Goal: Task Accomplishment & Management: Use online tool/utility

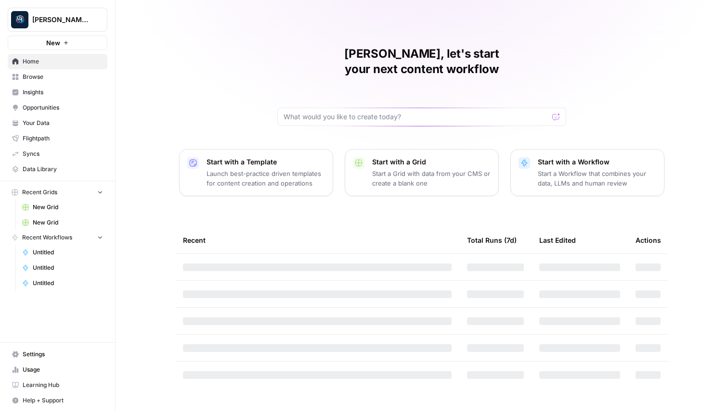
click at [96, 45] on button "New" at bounding box center [58, 43] width 100 height 14
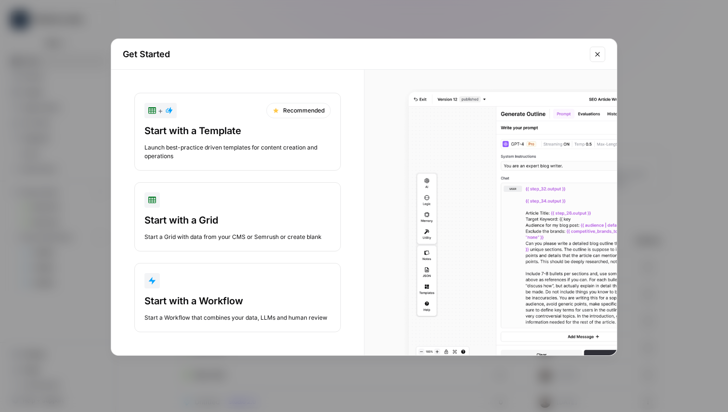
click at [215, 312] on div "Start with a Workflow Start a Workflow that combines your data, LLMs and human …" at bounding box center [237, 309] width 186 height 28
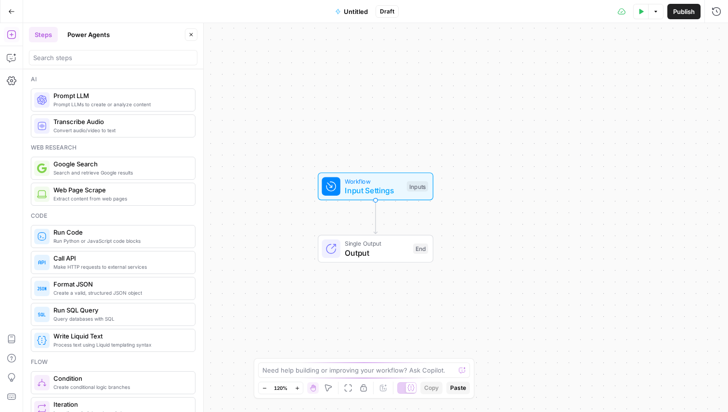
click at [99, 63] on div at bounding box center [113, 57] width 168 height 15
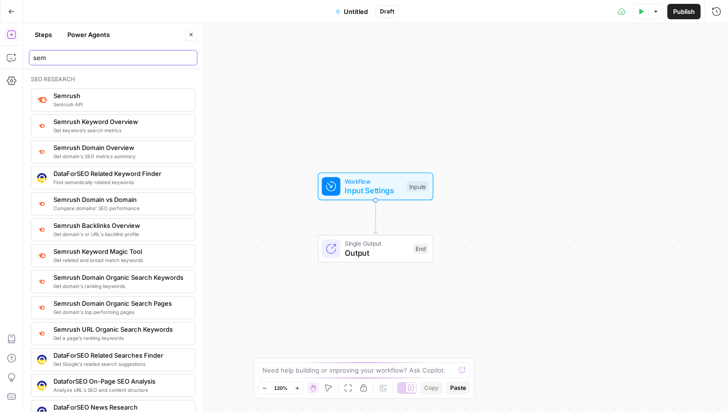
type input "sem"
click at [81, 101] on span "Semrush API" at bounding box center [120, 105] width 134 height 8
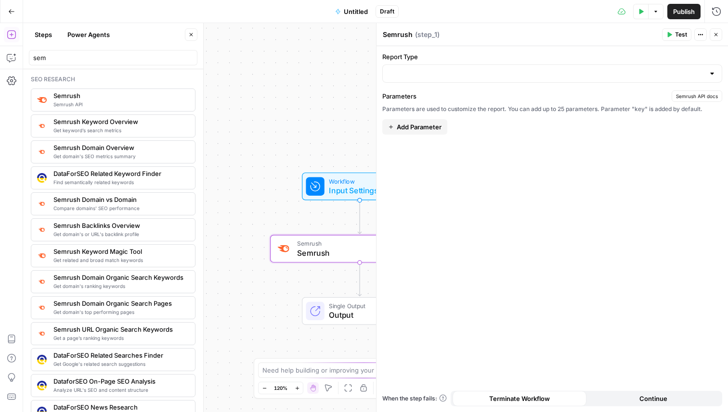
drag, startPoint x: 319, startPoint y: 115, endPoint x: 274, endPoint y: 105, distance: 45.3
click at [274, 105] on div "Workflow Input Settings Inputs Semrush Semrush Step 1 Single Output Output End" at bounding box center [375, 217] width 705 height 389
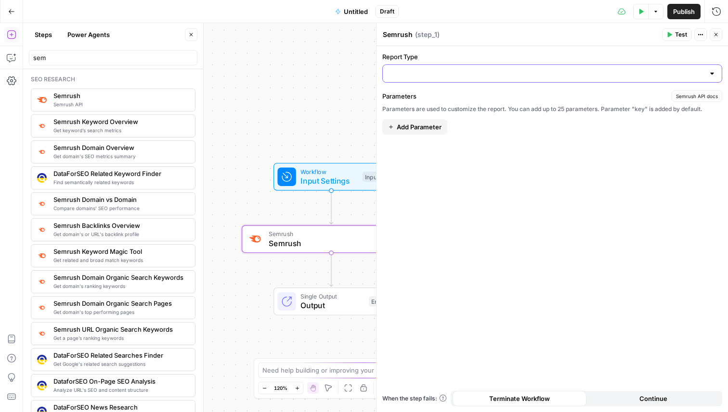
click at [434, 77] on input "Report Type" at bounding box center [546, 74] width 316 height 10
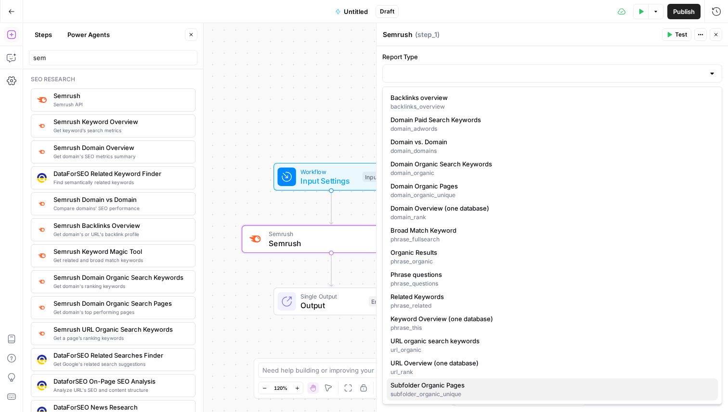
click at [447, 392] on div "subfolder_organic_unique" at bounding box center [551, 394] width 323 height 9
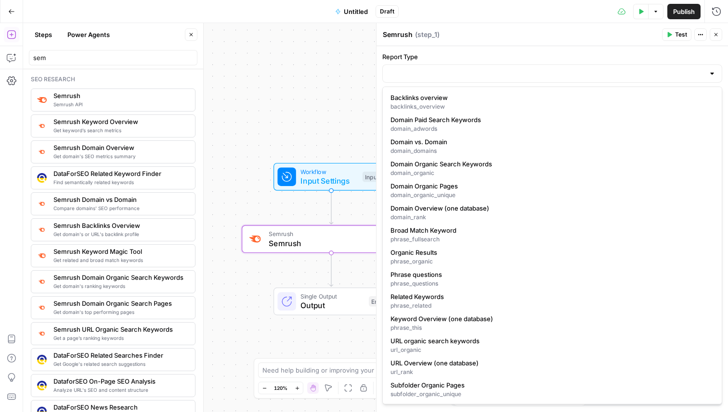
type input "Subfolder Organic Pages"
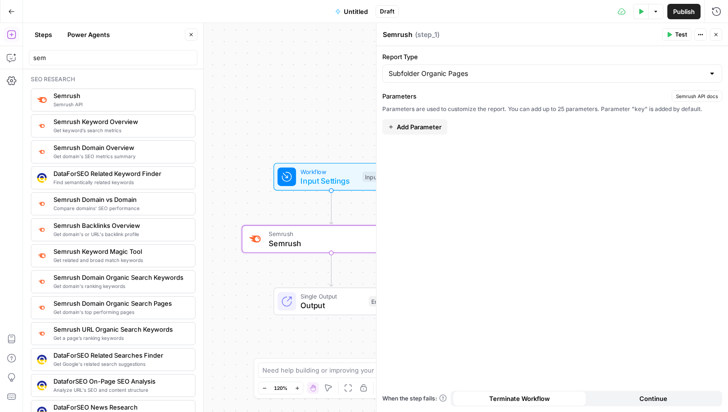
click at [186, 30] on button "Close" at bounding box center [191, 34] width 13 height 13
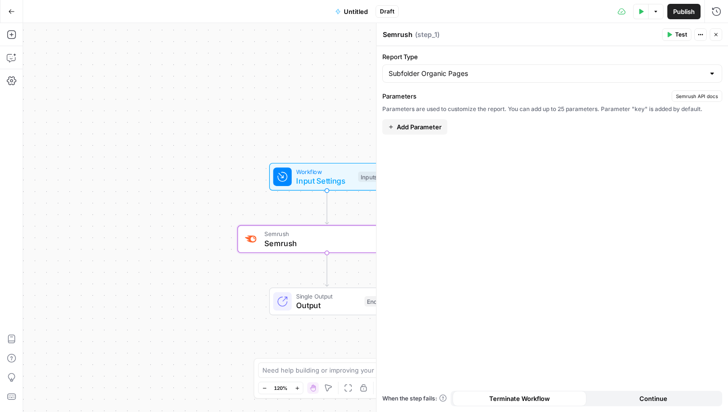
drag, startPoint x: 311, startPoint y: 86, endPoint x: 223, endPoint y: 86, distance: 88.1
click at [224, 86] on div "Workflow Input Settings Inputs Semrush Semrush Step 1 Single Output Output End" at bounding box center [375, 217] width 705 height 389
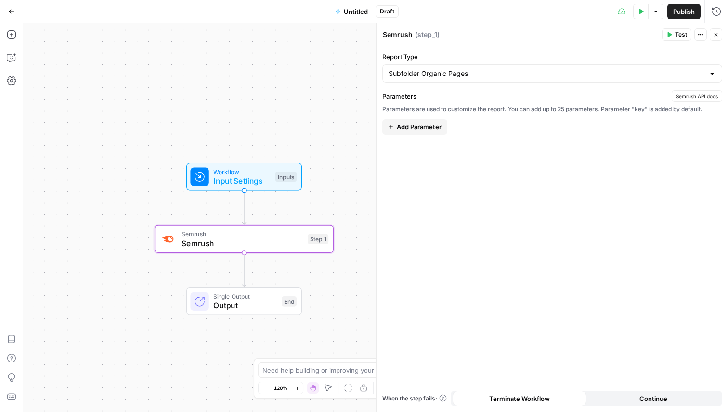
click at [426, 120] on button "Add Parameter" at bounding box center [414, 126] width 65 height 15
click at [426, 120] on div at bounding box center [454, 129] width 143 height 19
click at [579, 202] on div "Parameters Semrush API docs Parameters are used to customize the report. You ca…" at bounding box center [552, 236] width 340 height 293
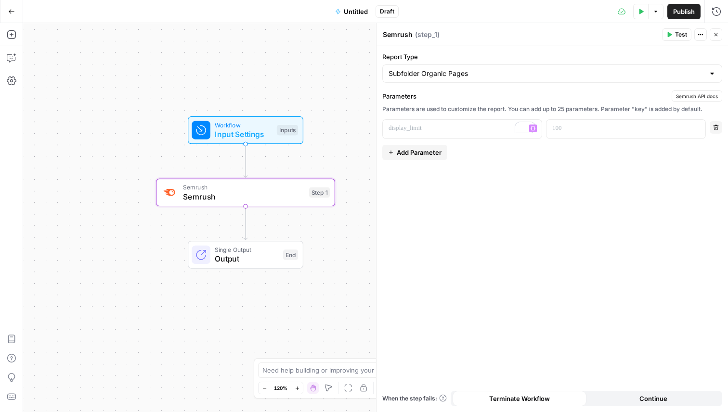
drag, startPoint x: 331, startPoint y: 122, endPoint x: 333, endPoint y: 76, distance: 45.8
click at [333, 75] on div "Workflow Input Settings Inputs Semrush Semrush Step 1 Single Output Output End" at bounding box center [375, 217] width 705 height 389
click at [10, 36] on icon "button" at bounding box center [12, 35] width 10 height 10
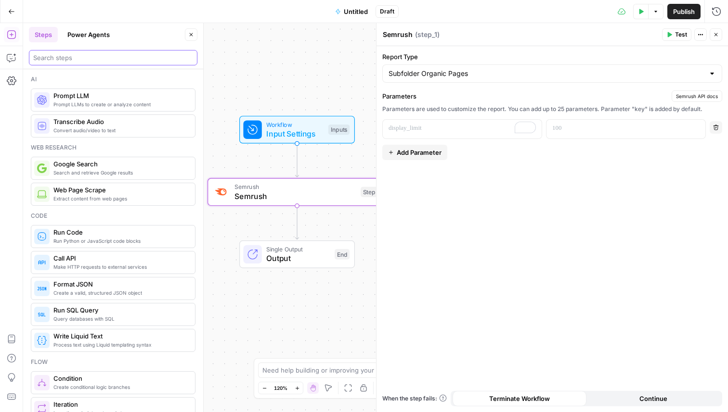
click at [137, 62] on input "search" at bounding box center [113, 58] width 160 height 10
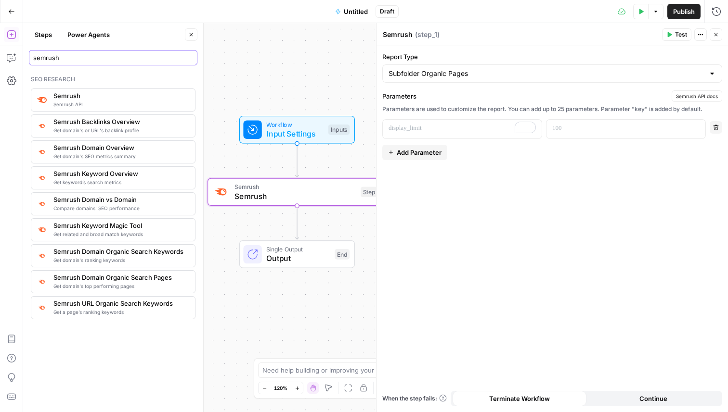
type input "semrush"
click at [192, 25] on header "Steps Power Agents Close semrush" at bounding box center [113, 46] width 180 height 46
click at [192, 38] on button "Close" at bounding box center [191, 34] width 13 height 13
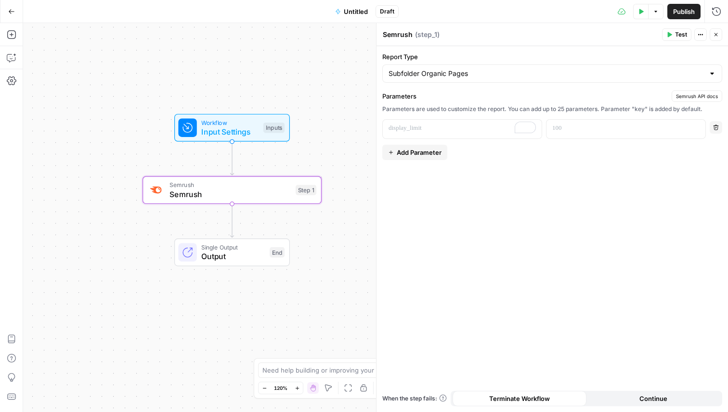
drag, startPoint x: 209, startPoint y: 102, endPoint x: 142, endPoint y: 99, distance: 67.4
click at [142, 99] on div "Workflow Input Settings Inputs Semrush Semrush Step 1 Single Output Output End" at bounding box center [375, 217] width 705 height 389
